Goal: Task Accomplishment & Management: Use online tool/utility

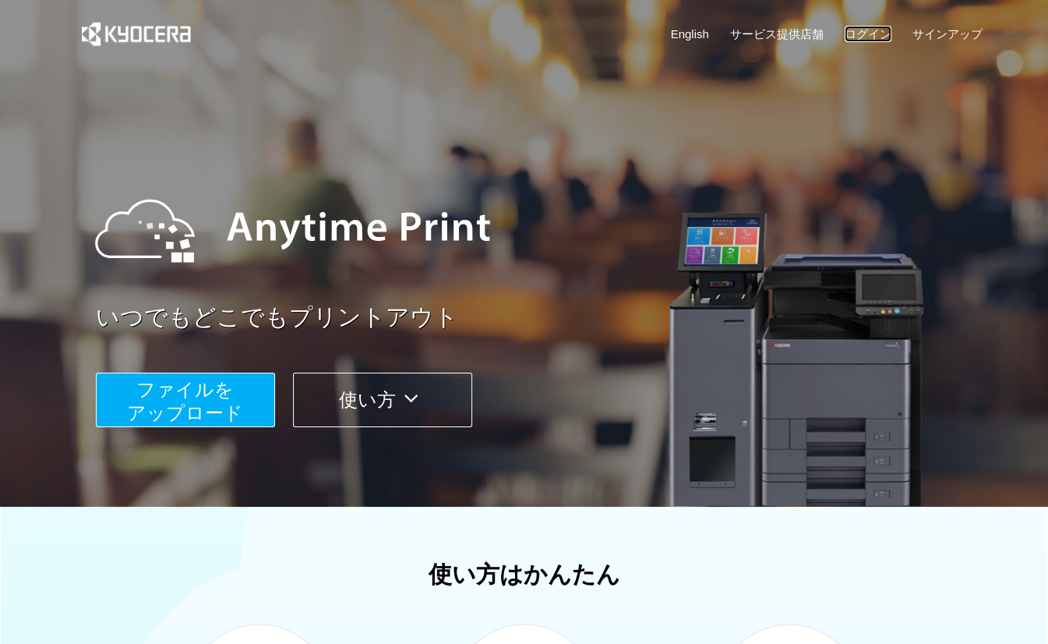
click at [857, 35] on link "ログイン" at bounding box center [868, 34] width 47 height 16
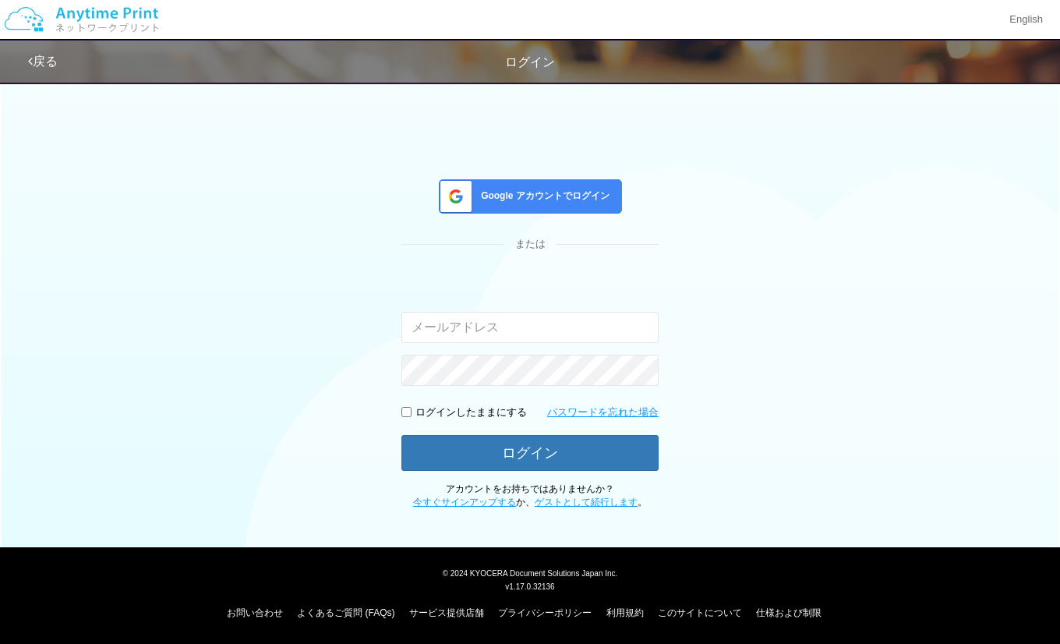
type input "[EMAIL_ADDRESS][DOMAIN_NAME]"
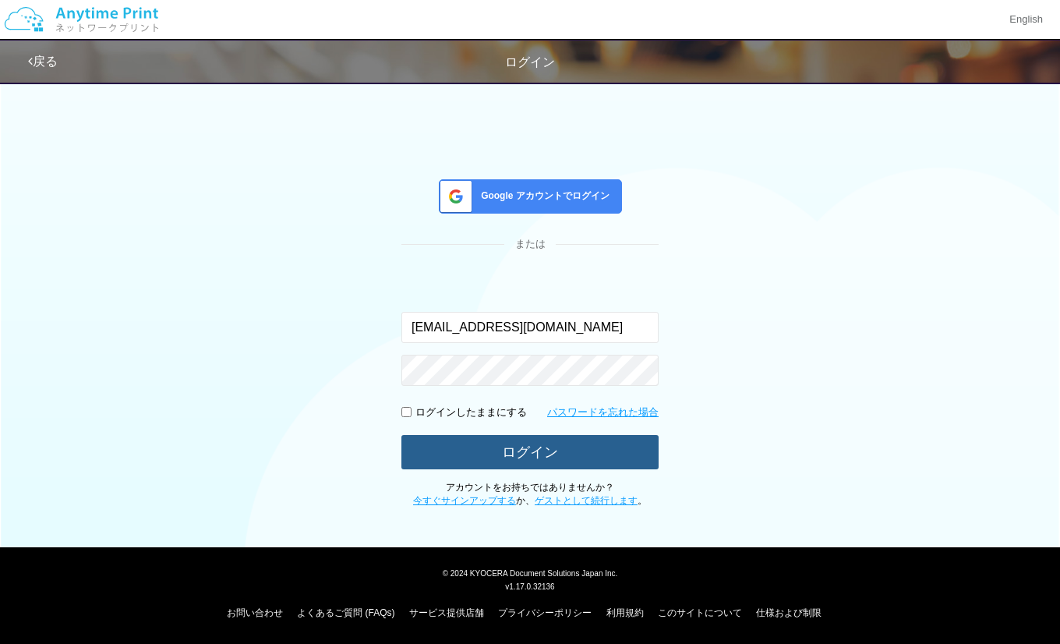
click at [547, 443] on button "ログイン" at bounding box center [529, 452] width 257 height 34
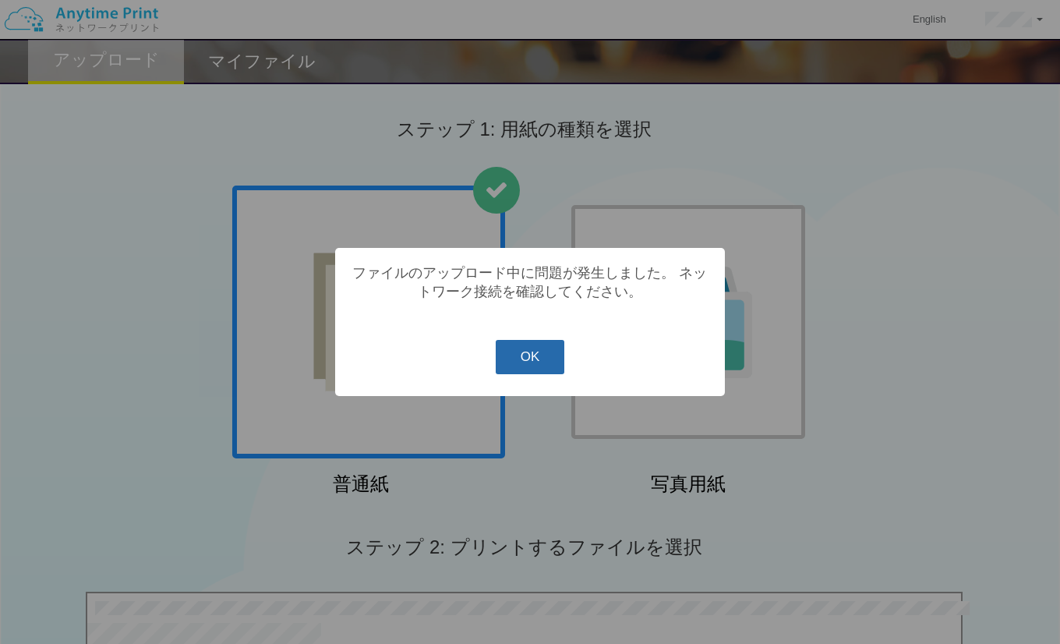
click at [525, 369] on button "OK" at bounding box center [530, 357] width 69 height 34
click at [549, 373] on button "OK" at bounding box center [530, 357] width 69 height 34
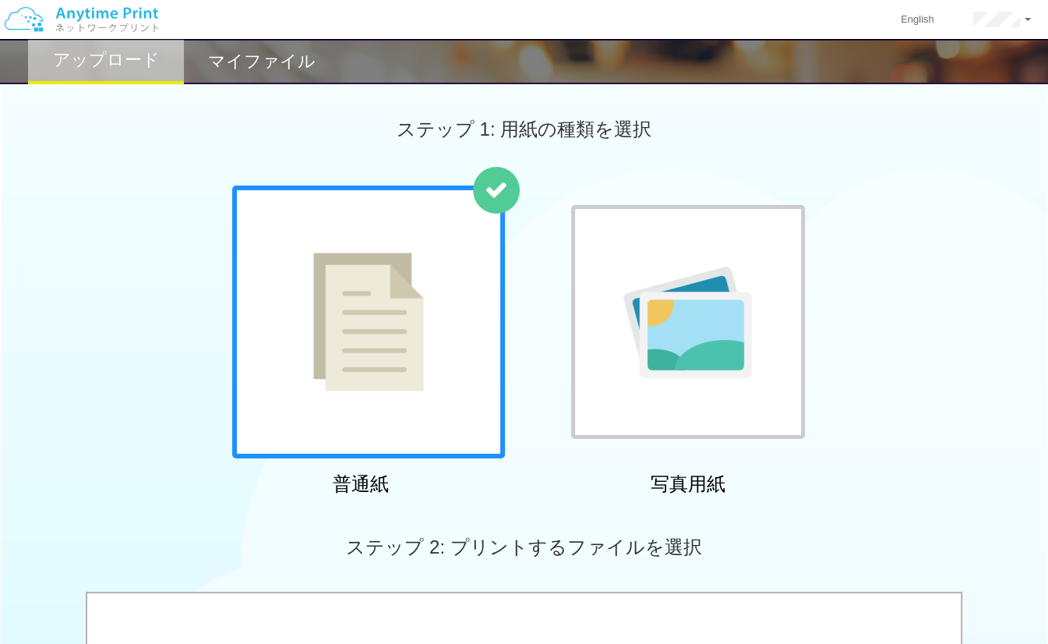
click at [767, 540] on div "ステップ 2: プリントするファイルを選択" at bounding box center [524, 547] width 1048 height 89
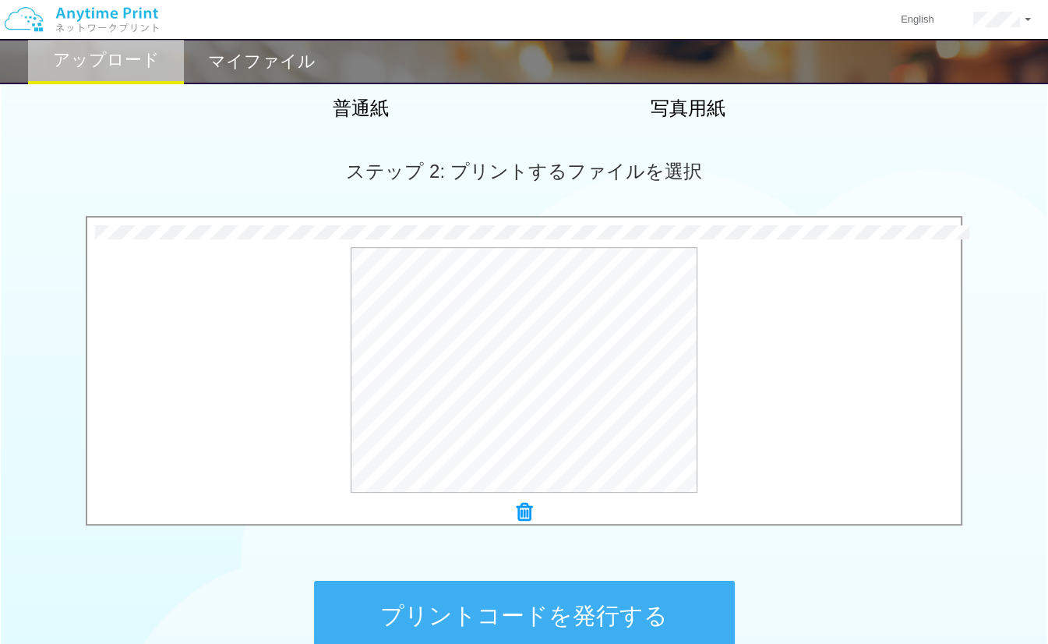
scroll to position [379, 0]
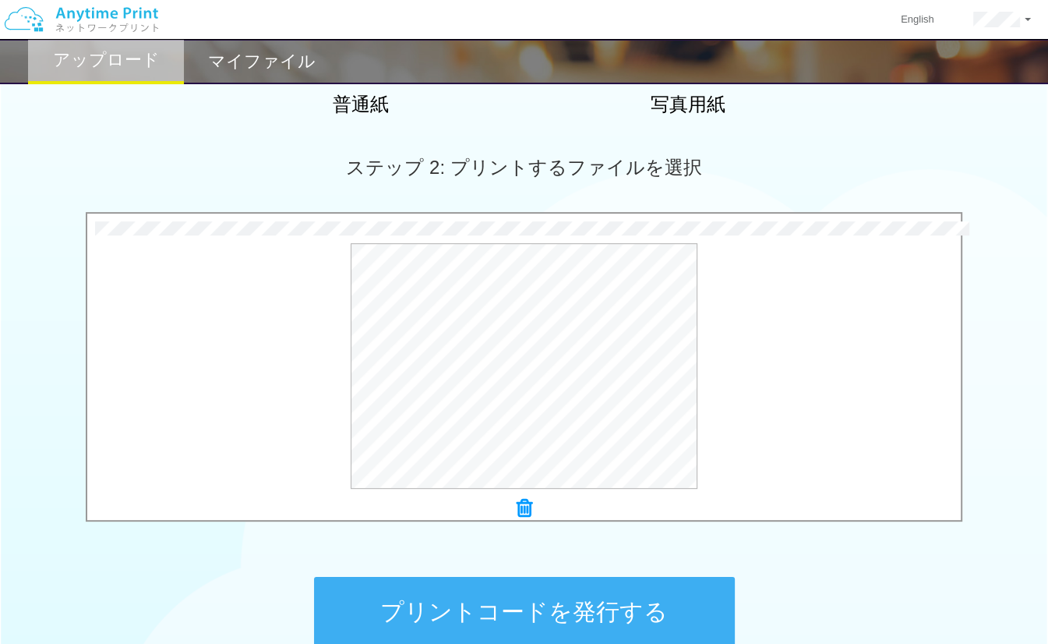
click at [569, 617] on button "プリントコードを発行する" at bounding box center [524, 612] width 421 height 70
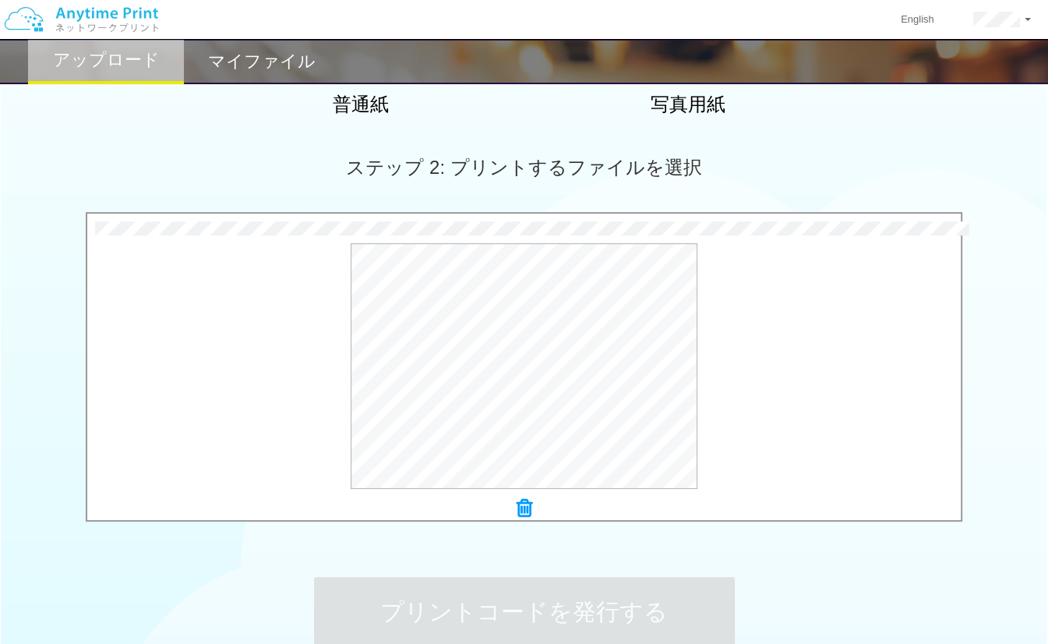
scroll to position [0, 0]
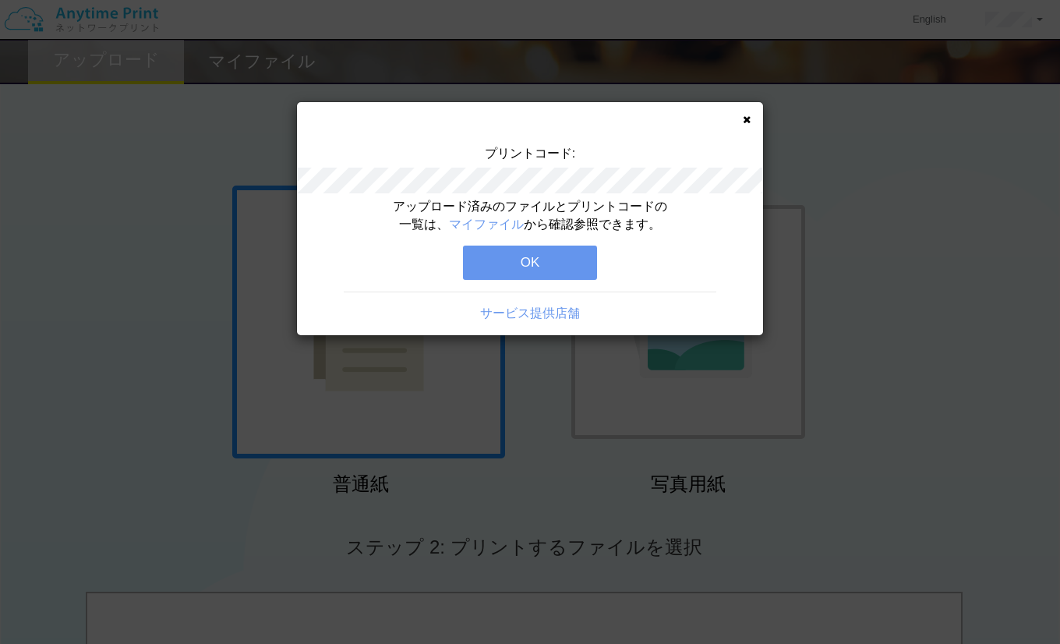
click at [458, 164] on div "プリントコード:" at bounding box center [530, 171] width 466 height 53
click at [526, 258] on button "OK" at bounding box center [530, 262] width 134 height 34
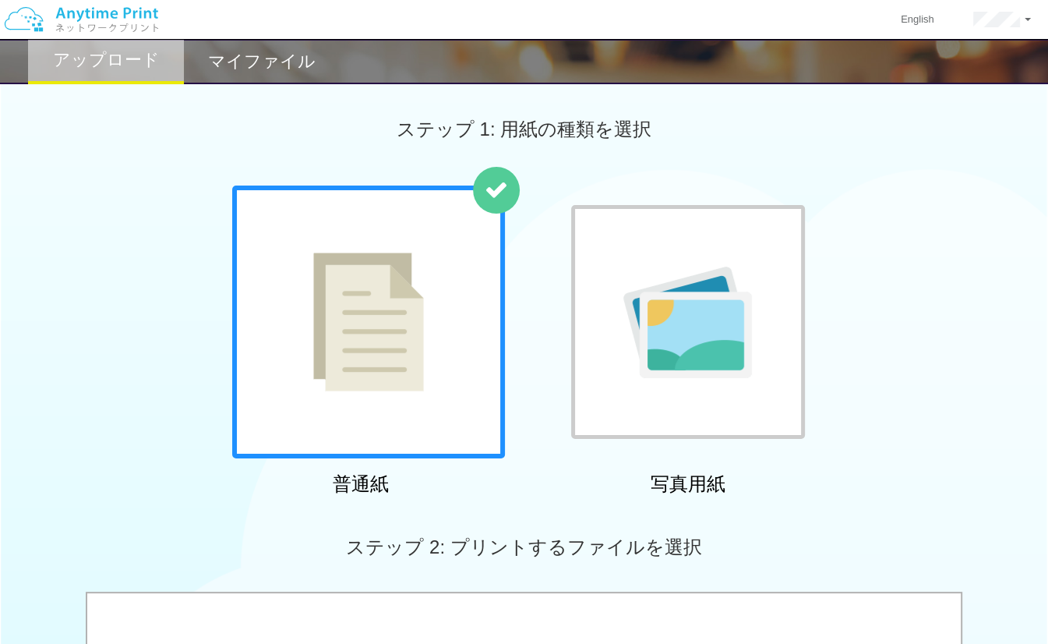
click at [252, 68] on h2 "マイファイル" at bounding box center [262, 61] width 108 height 19
